Goal: Complete application form

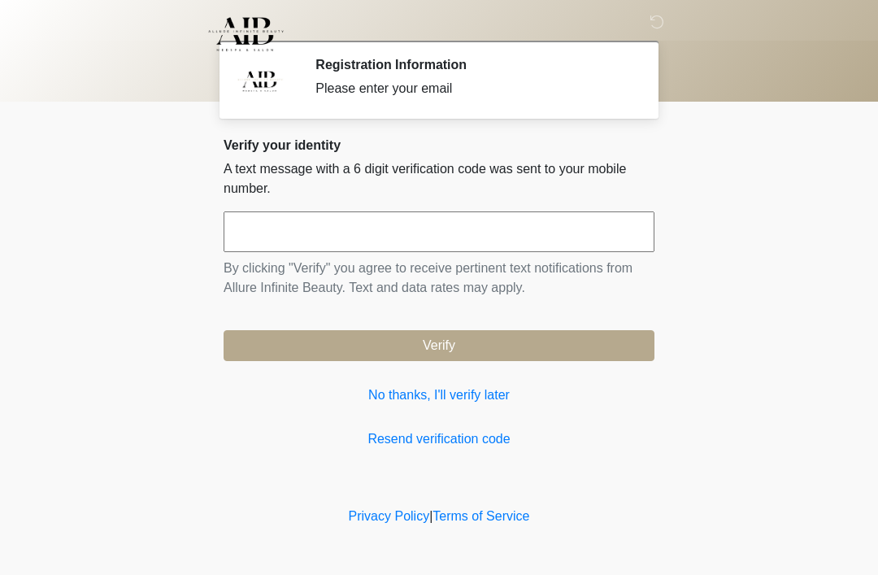
click at [311, 222] on input "text" at bounding box center [439, 231] width 431 height 41
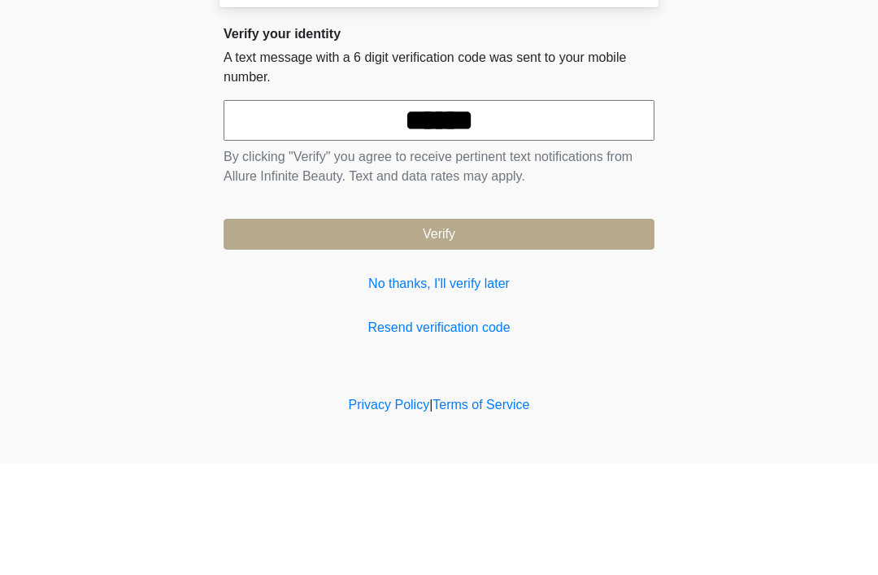
type input "******"
click at [464, 330] on button "Verify" at bounding box center [439, 345] width 431 height 31
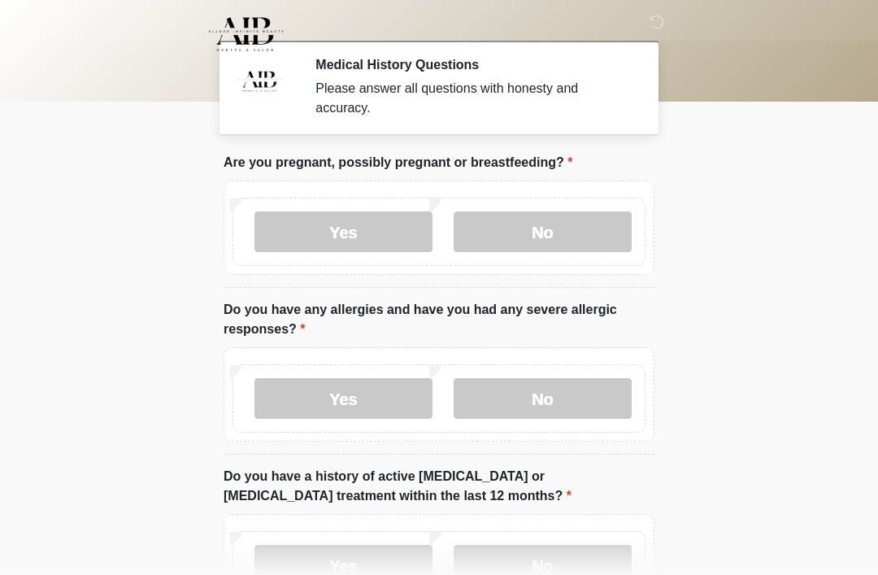
click at [570, 224] on label "No" at bounding box center [543, 231] width 178 height 41
click at [561, 397] on label "No" at bounding box center [543, 398] width 178 height 41
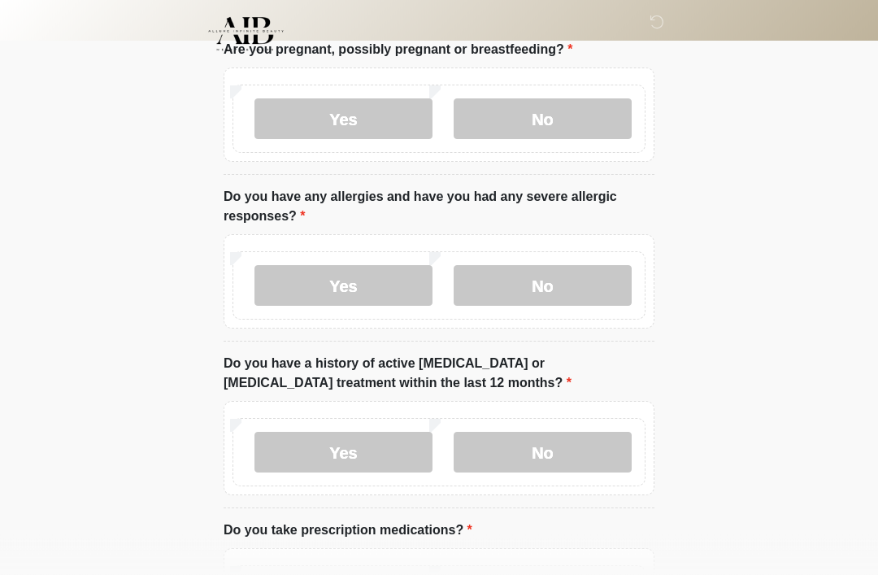
scroll to position [150, 0]
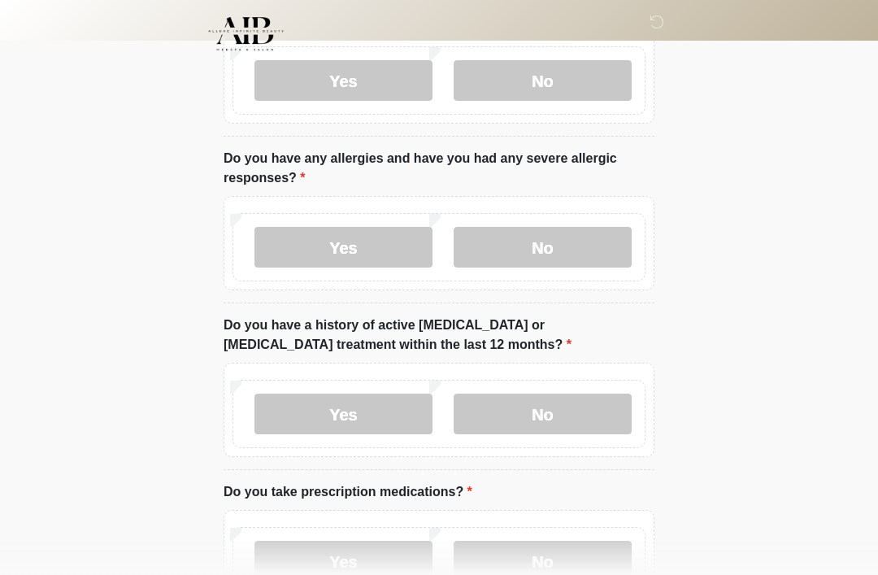
click at [563, 416] on label "No" at bounding box center [543, 414] width 178 height 41
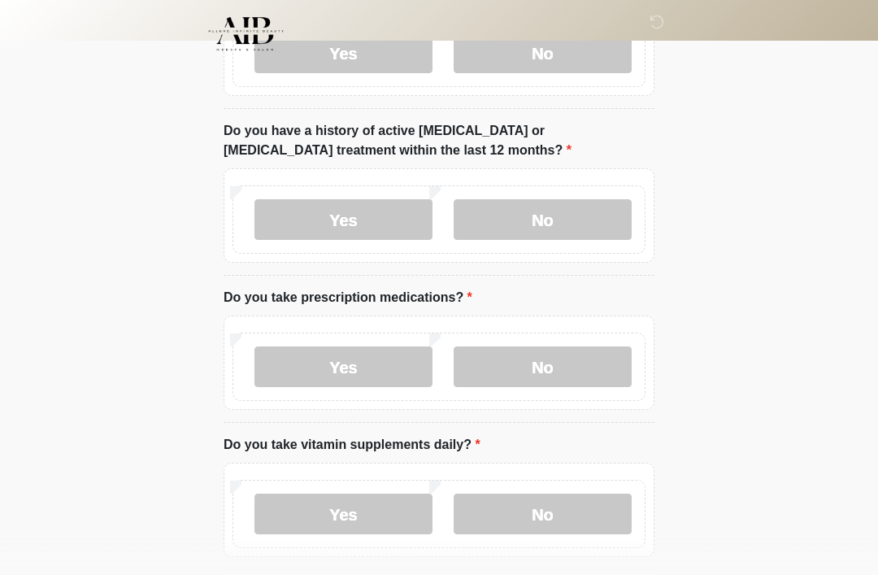
scroll to position [347, 0]
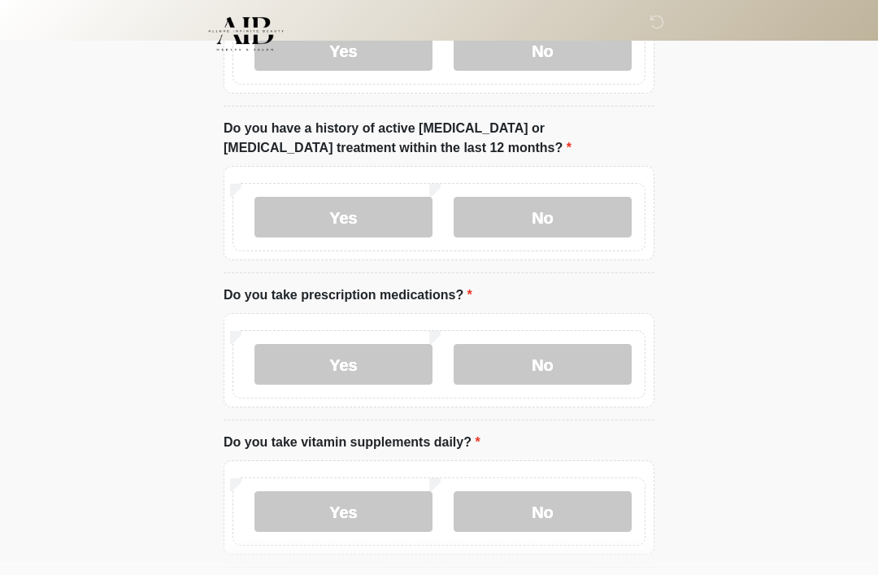
click at [568, 361] on label "No" at bounding box center [543, 365] width 178 height 41
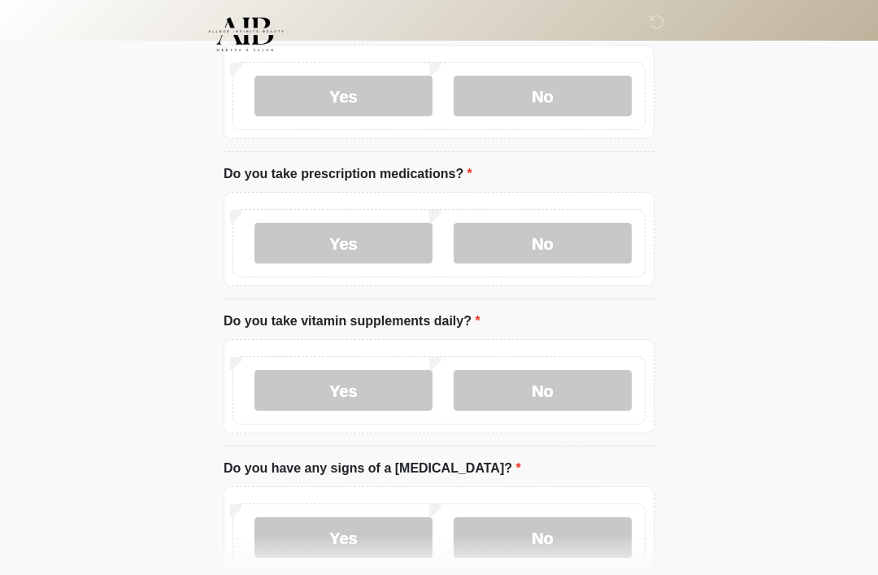
scroll to position [472, 0]
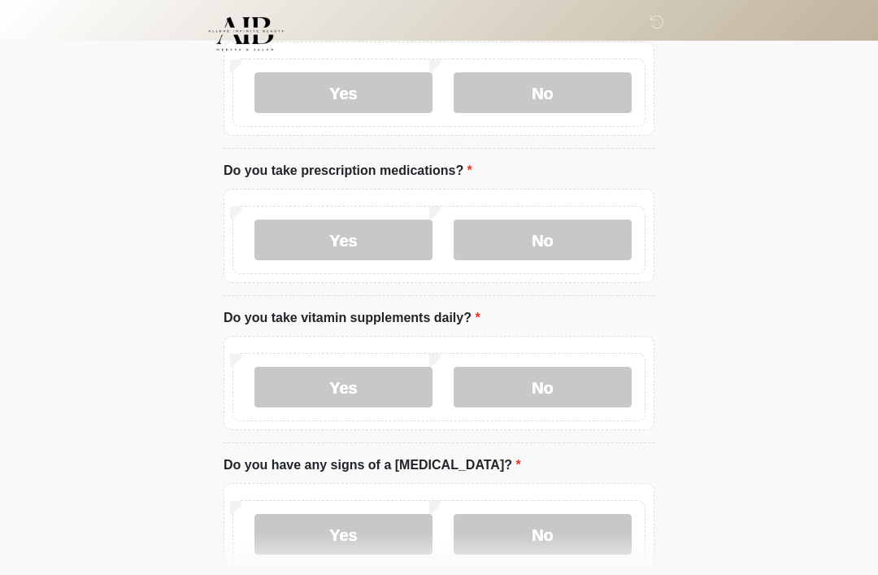
click at [368, 385] on label "Yes" at bounding box center [344, 388] width 178 height 41
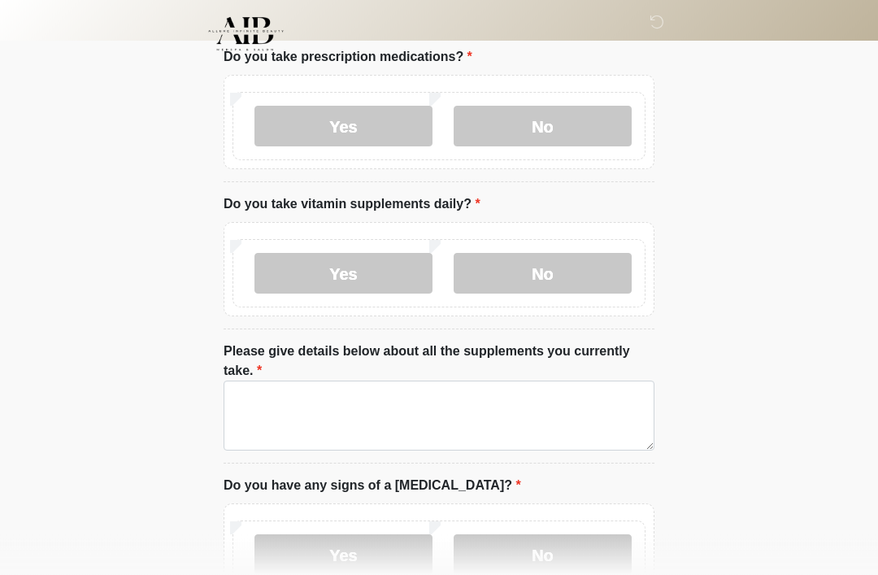
scroll to position [599, 0]
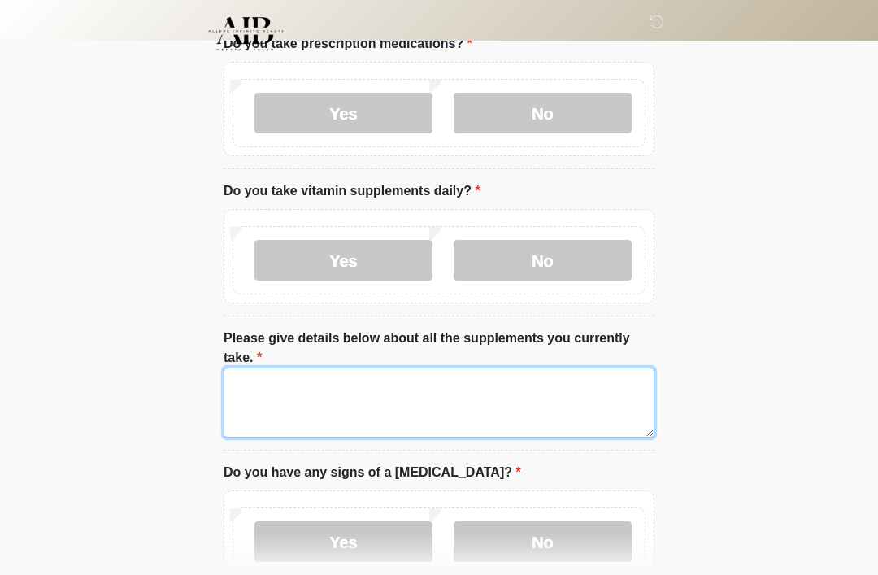
click at [303, 395] on textarea "Please give details below about all the supplements you currently take." at bounding box center [439, 403] width 431 height 70
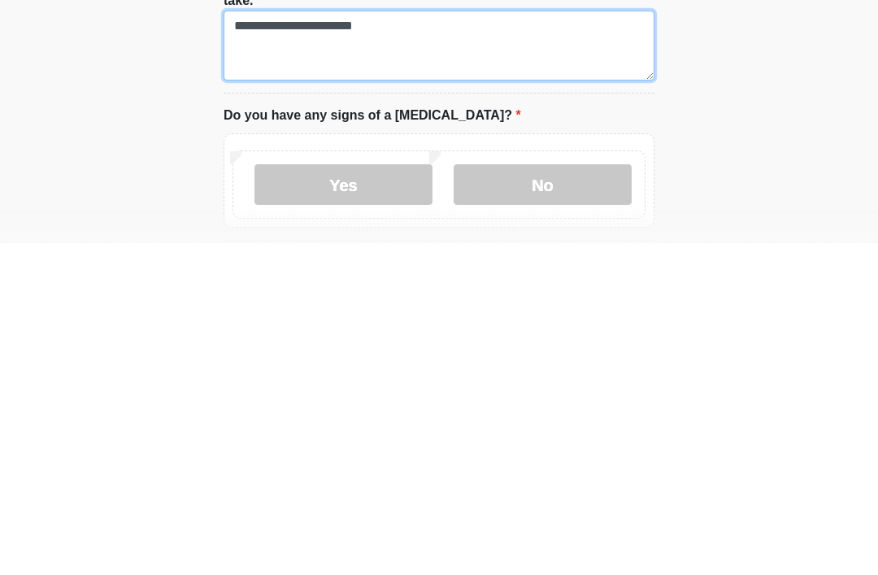
scroll to position [626, 0]
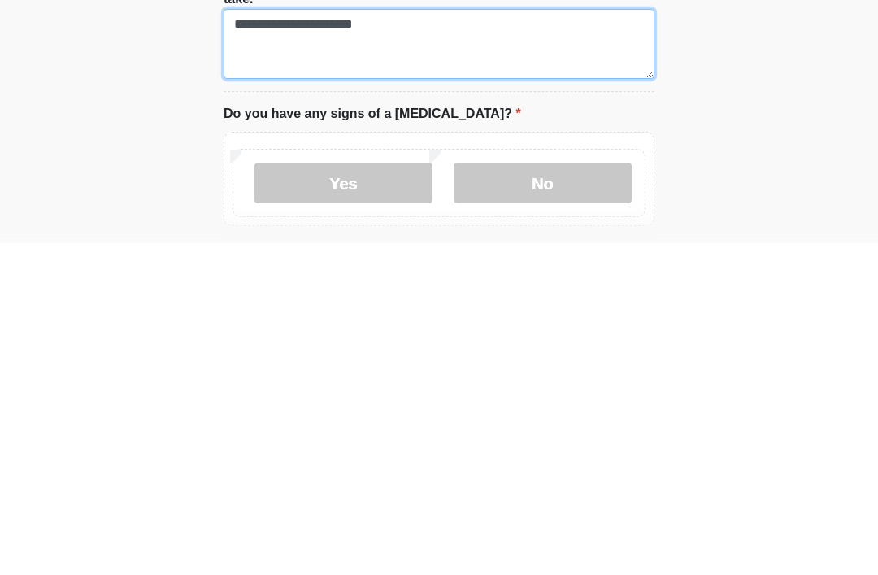
type textarea "**********"
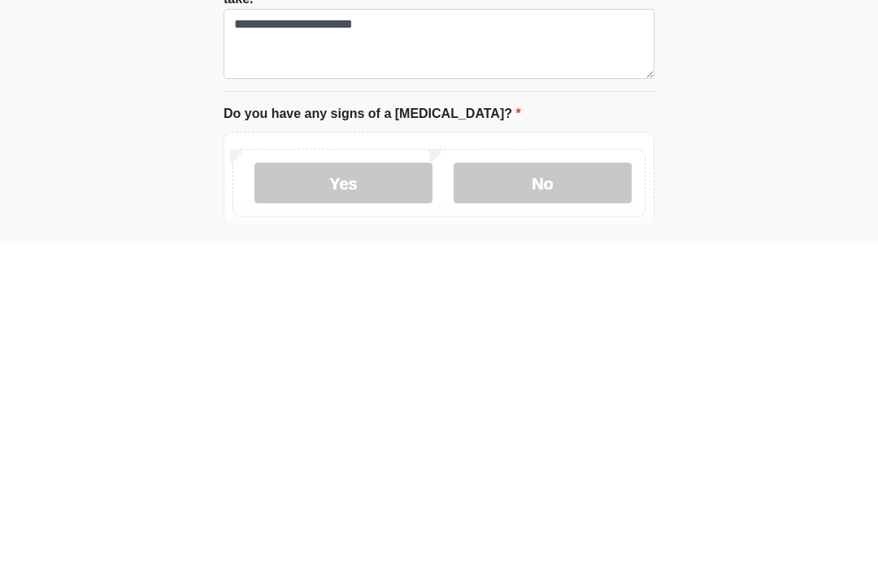
click at [556, 494] on label "No" at bounding box center [543, 514] width 178 height 41
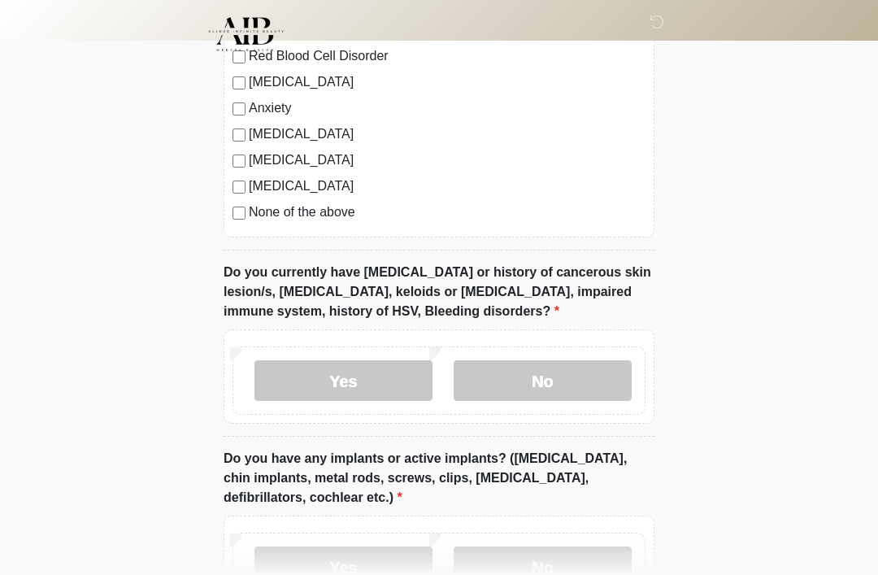
scroll to position [1352, 0]
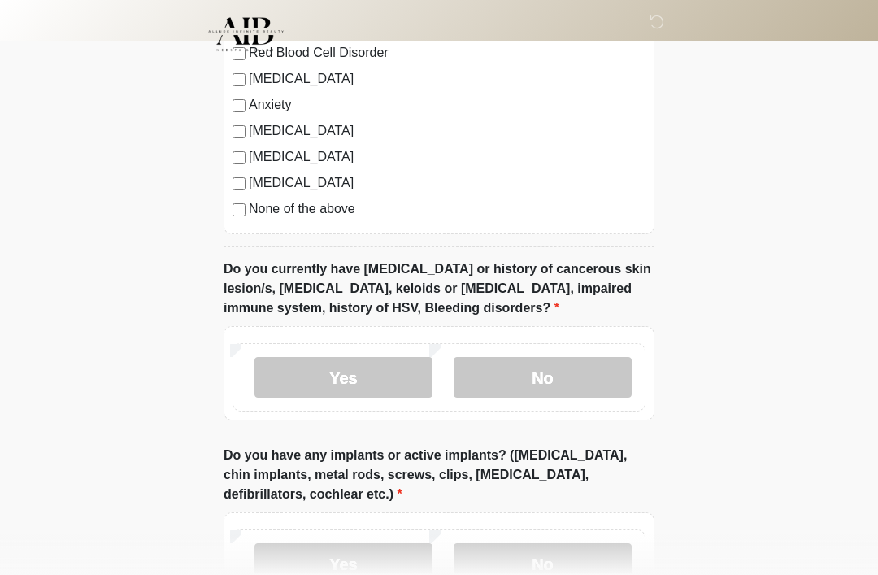
click at [555, 374] on label "No" at bounding box center [543, 377] width 178 height 41
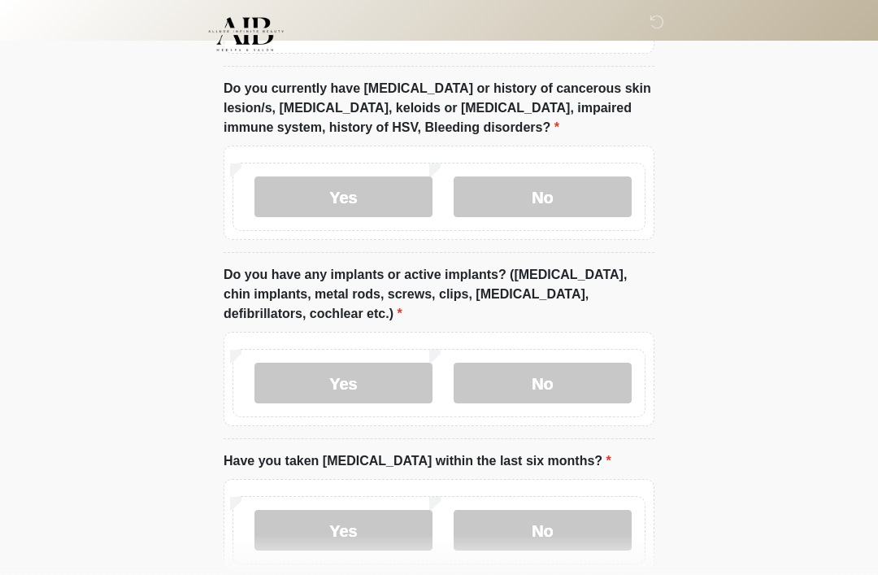
scroll to position [1543, 0]
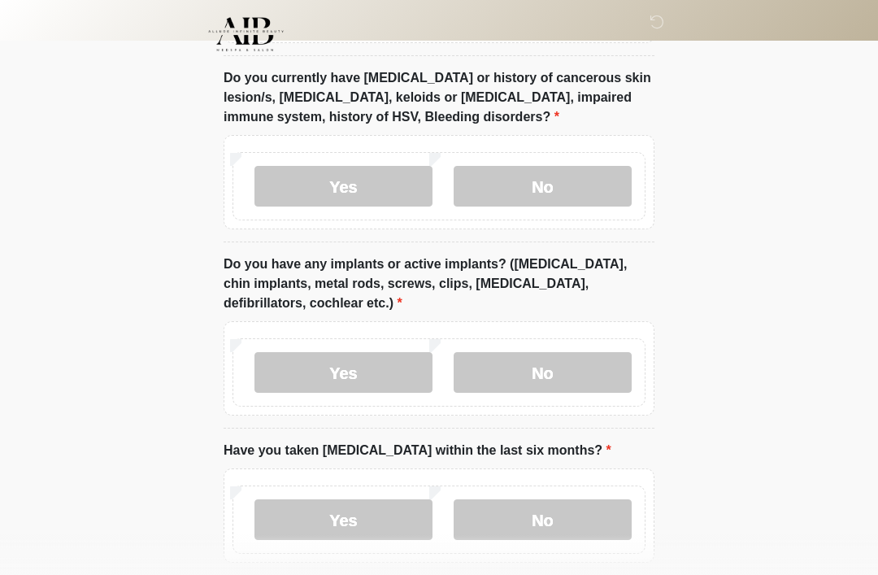
click at [563, 374] on label "No" at bounding box center [543, 372] width 178 height 41
click at [565, 516] on label "No" at bounding box center [543, 519] width 178 height 41
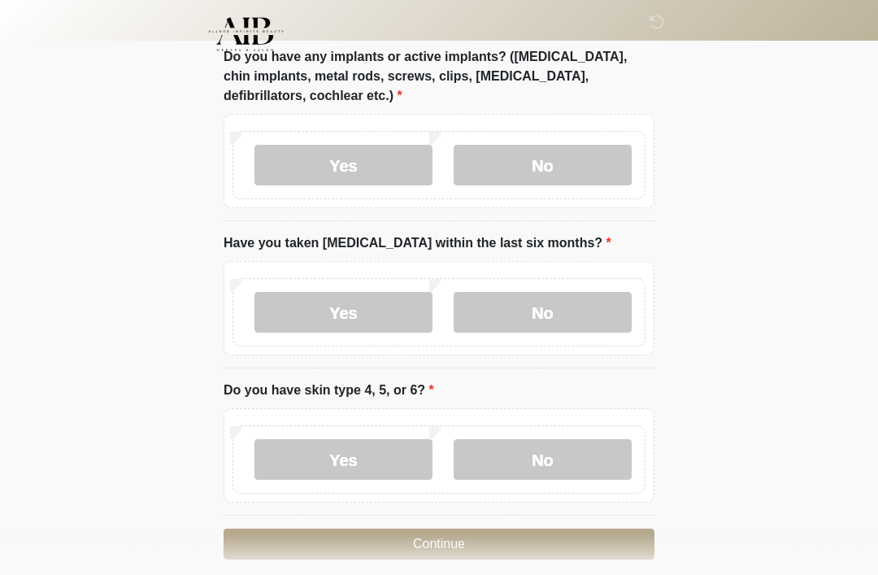
scroll to position [1766, 0]
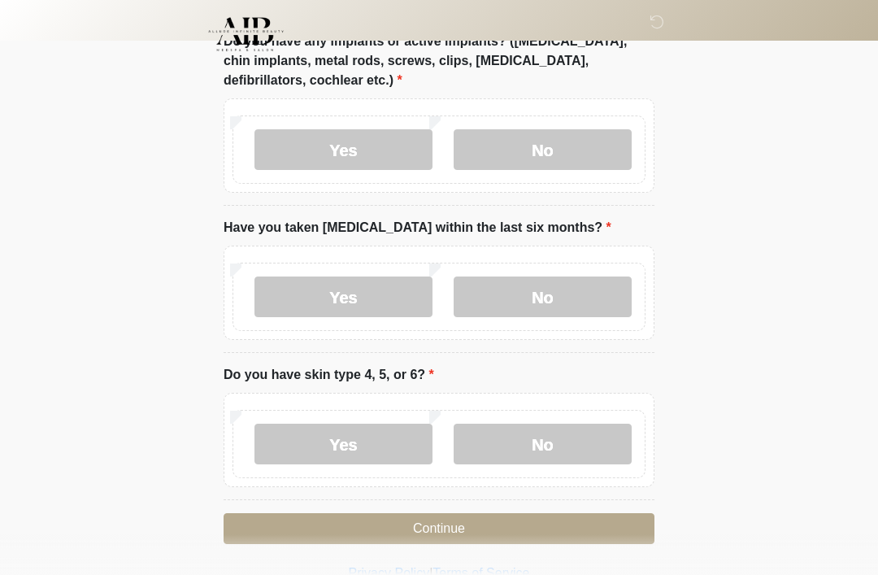
click at [556, 434] on label "No" at bounding box center [543, 444] width 178 height 41
click at [471, 522] on button "Continue" at bounding box center [439, 528] width 431 height 31
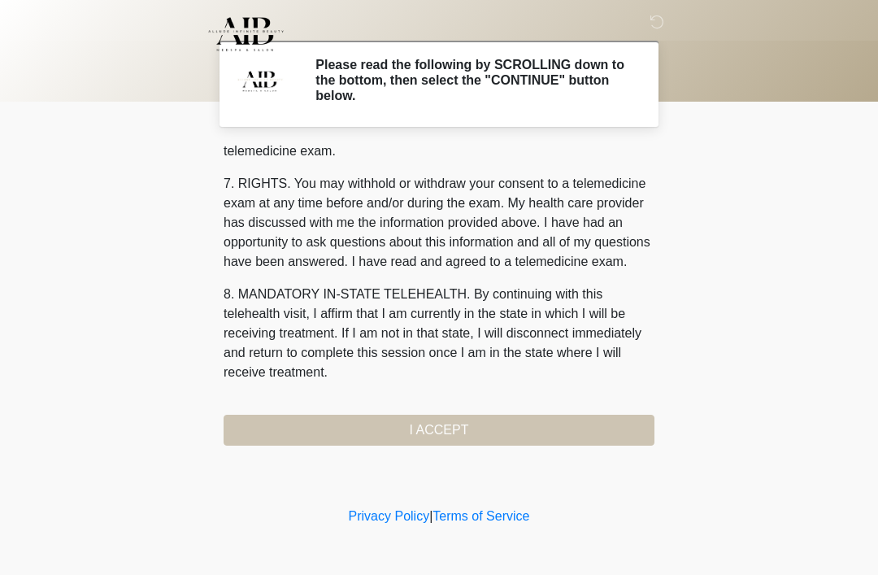
scroll to position [694, 0]
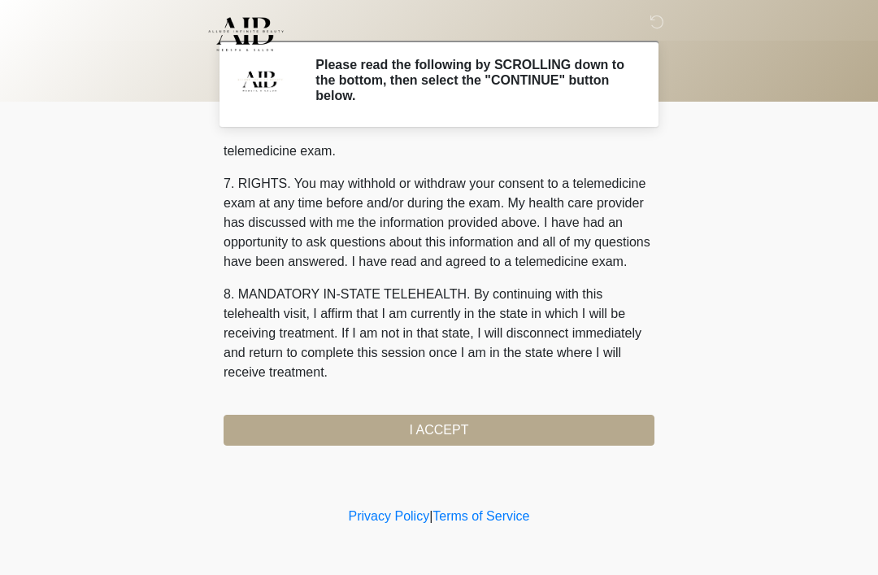
click at [470, 430] on button "I ACCEPT" at bounding box center [439, 430] width 431 height 31
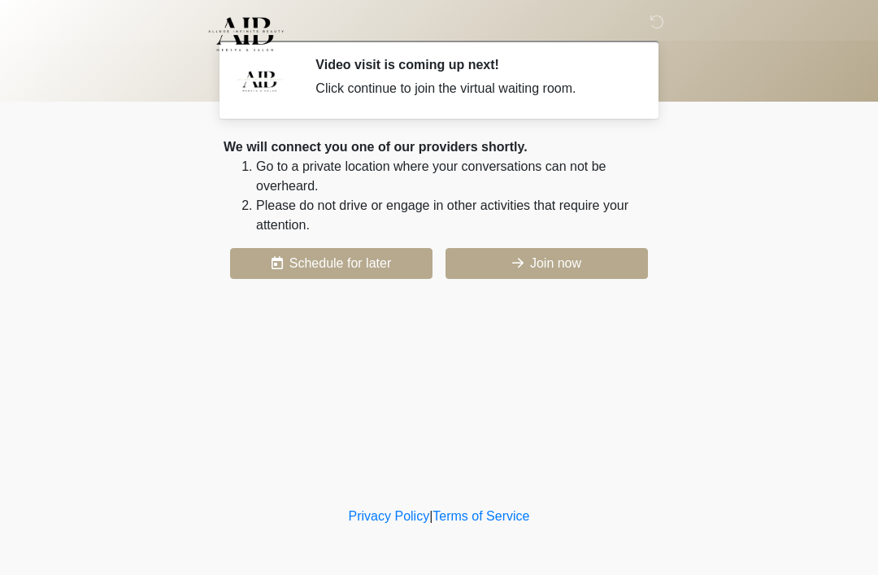
click at [570, 261] on button "Join now" at bounding box center [547, 263] width 202 height 31
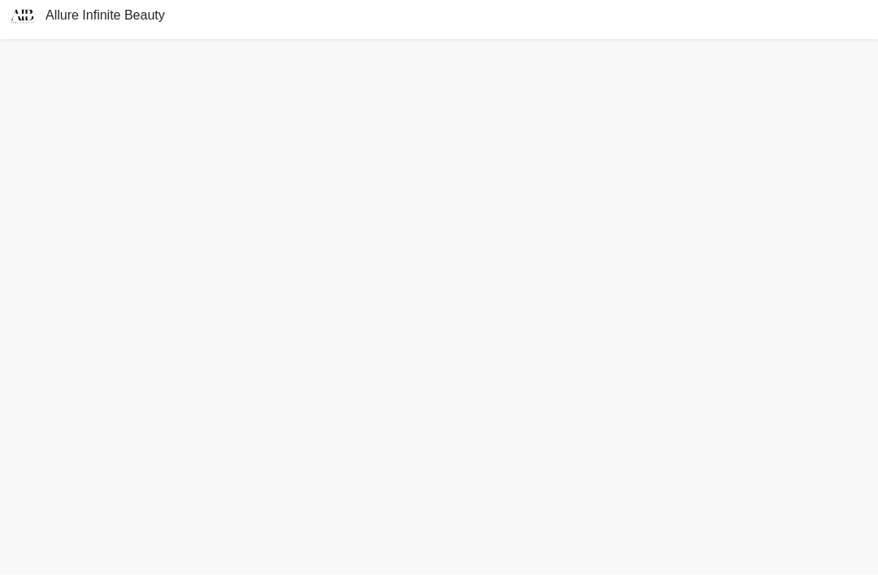
scroll to position [57, 0]
